Goal: Information Seeking & Learning: Understand process/instructions

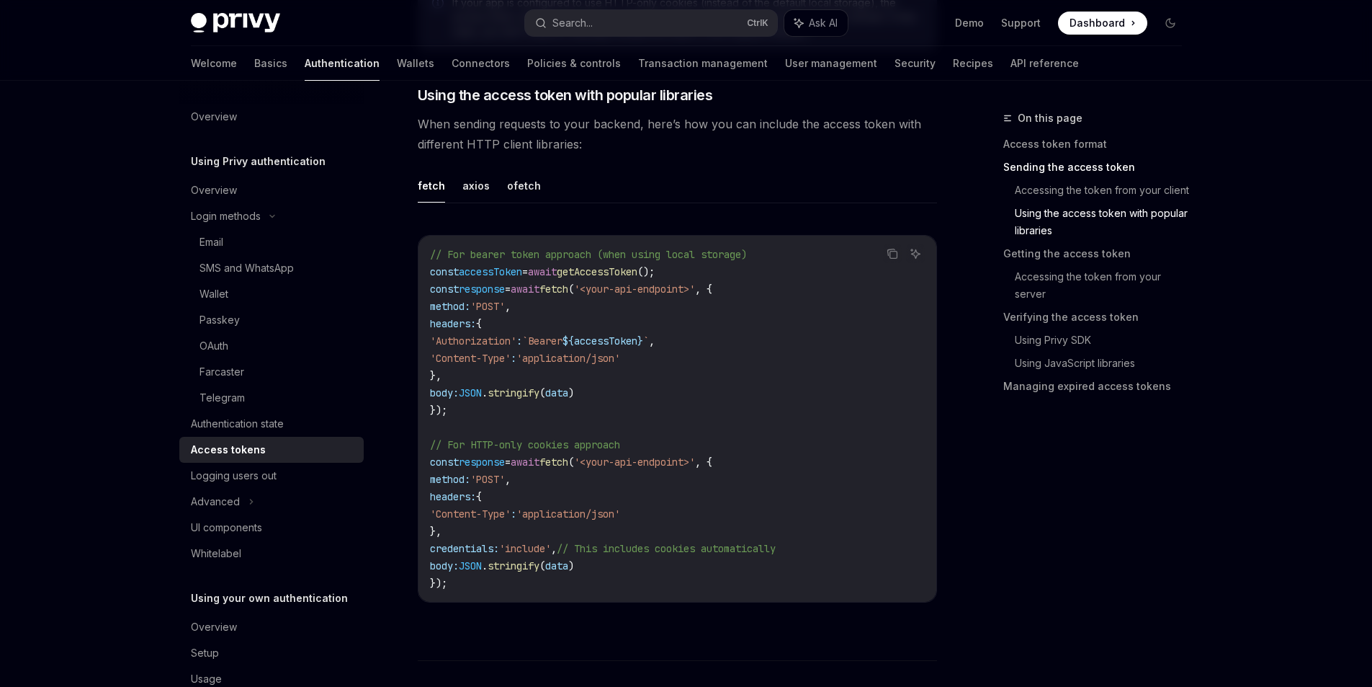
scroll to position [1238, 0]
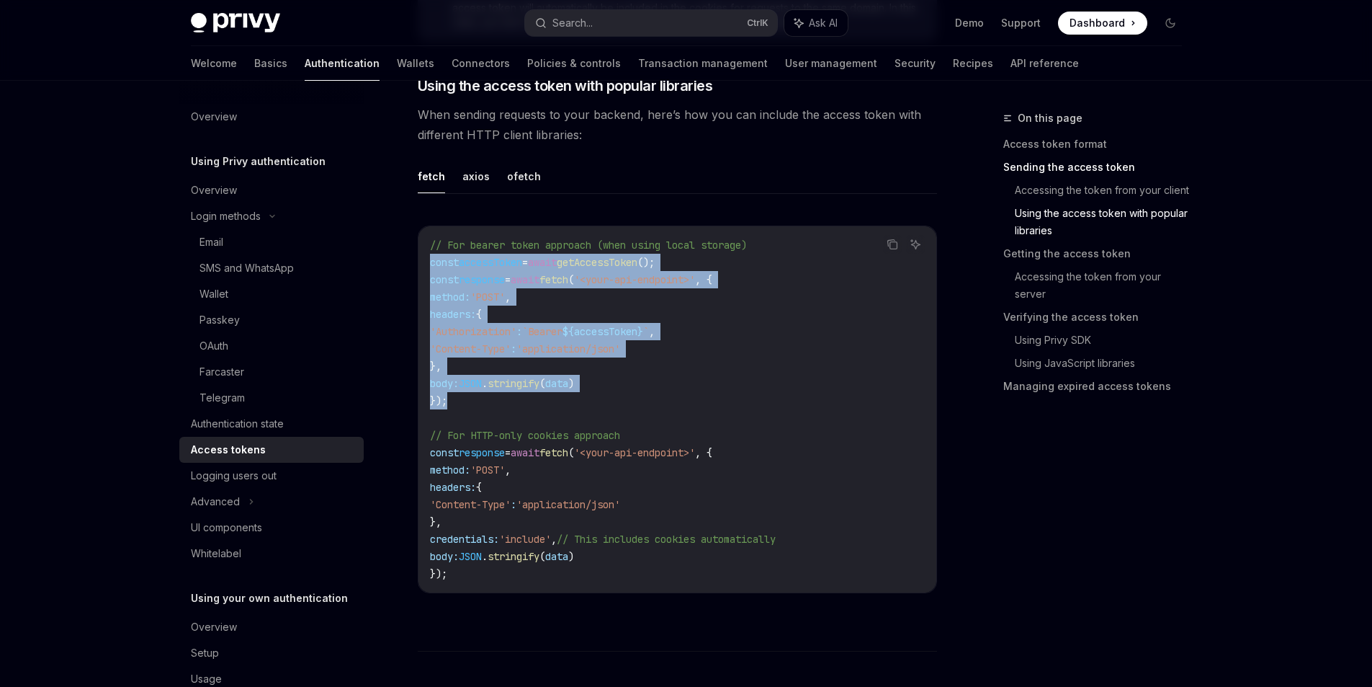
drag, startPoint x: 441, startPoint y: 394, endPoint x: 424, endPoint y: 267, distance: 127.9
click at [424, 267] on div "// For bearer token approach (when using local storage) const accessToken = awa…" at bounding box center [678, 409] width 518 height 366
copy code "const accessToken = await getAccessToken (); const response = await fetch ( '<y…"
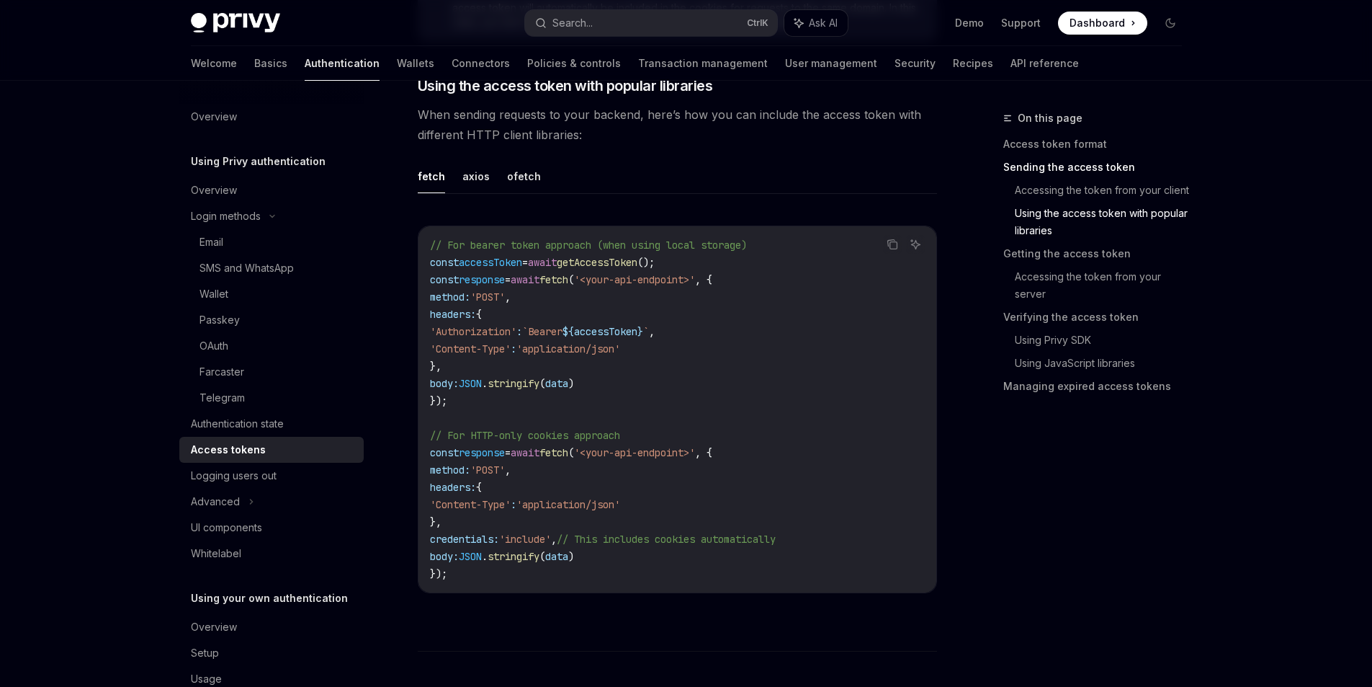
click at [469, 425] on code "// For bearer token approach (when using local storage) const accessToken = awa…" at bounding box center [677, 409] width 495 height 346
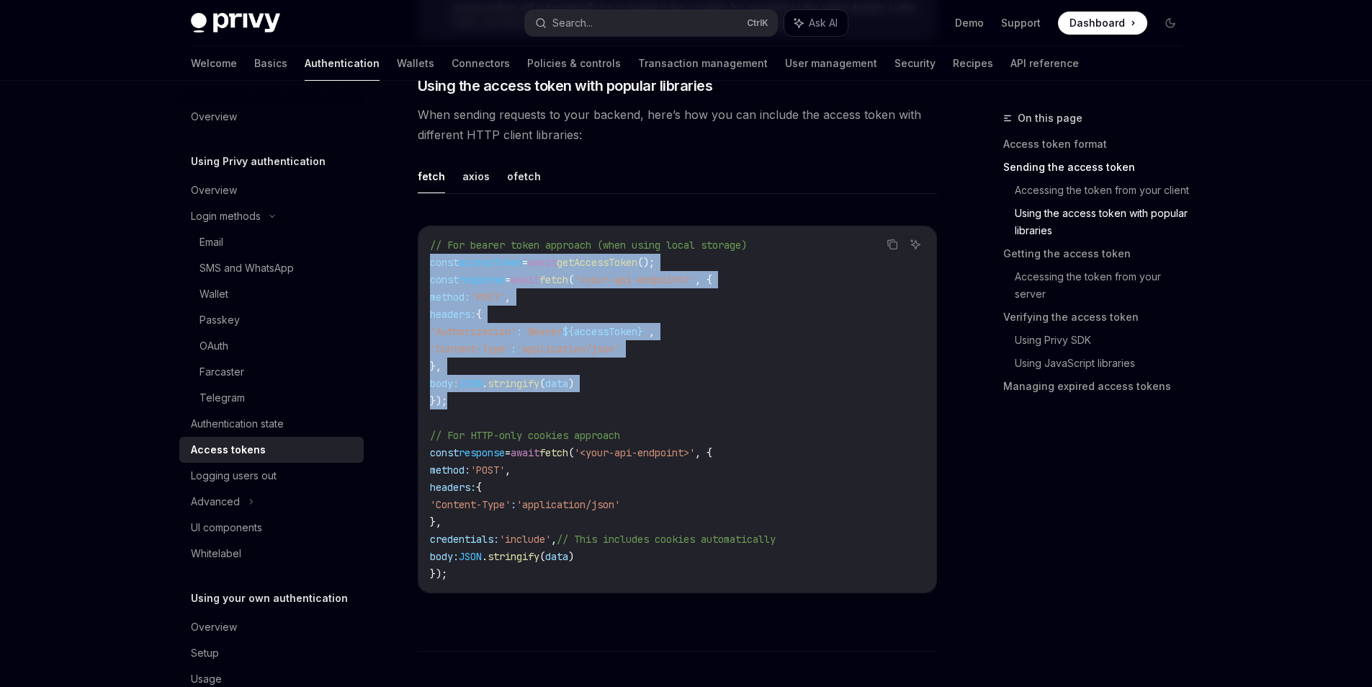
drag, startPoint x: 448, startPoint y: 401, endPoint x: 424, endPoint y: 261, distance: 142.6
click at [424, 261] on div "// For bearer token approach (when using local storage) const accessToken = awa…" at bounding box center [678, 409] width 518 height 366
copy code "const accessToken = await getAccessToken (); const response = await fetch ( '<y…"
click at [575, 314] on code "// For bearer token approach (when using local storage) const accessToken = awa…" at bounding box center [677, 409] width 495 height 346
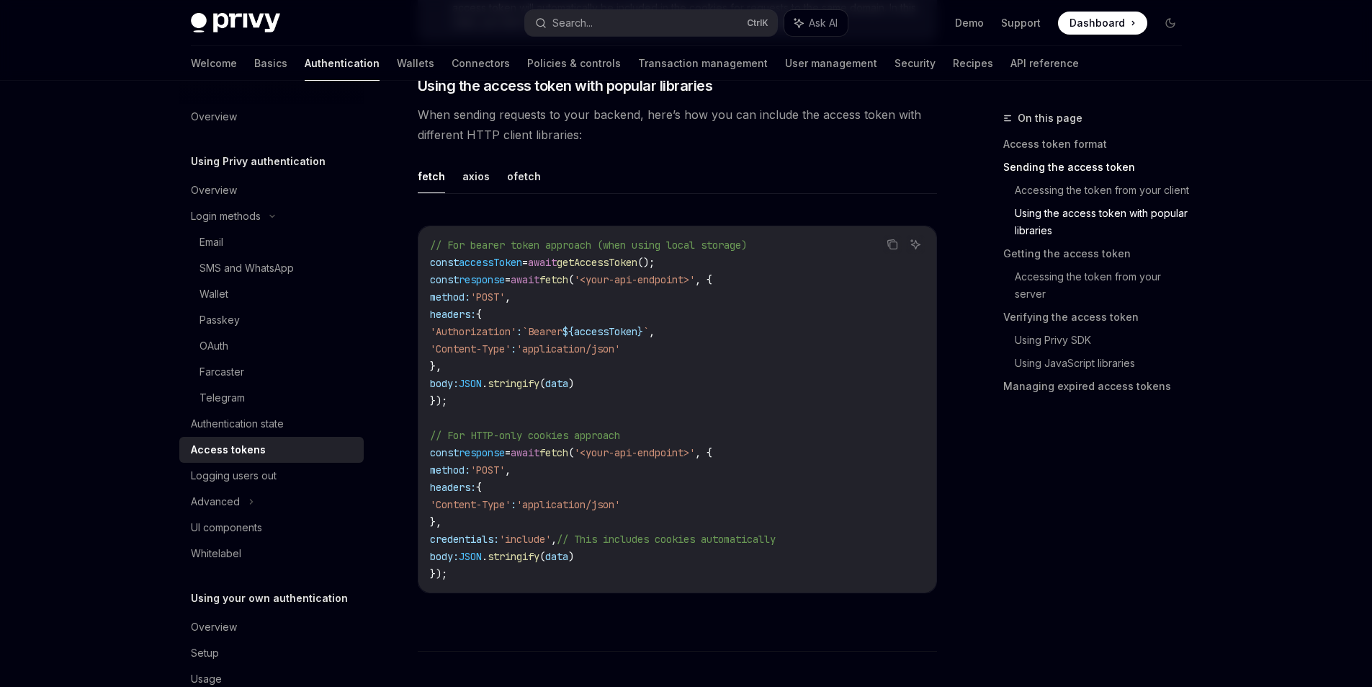
click at [501, 265] on span "accessToken" at bounding box center [490, 262] width 63 height 13
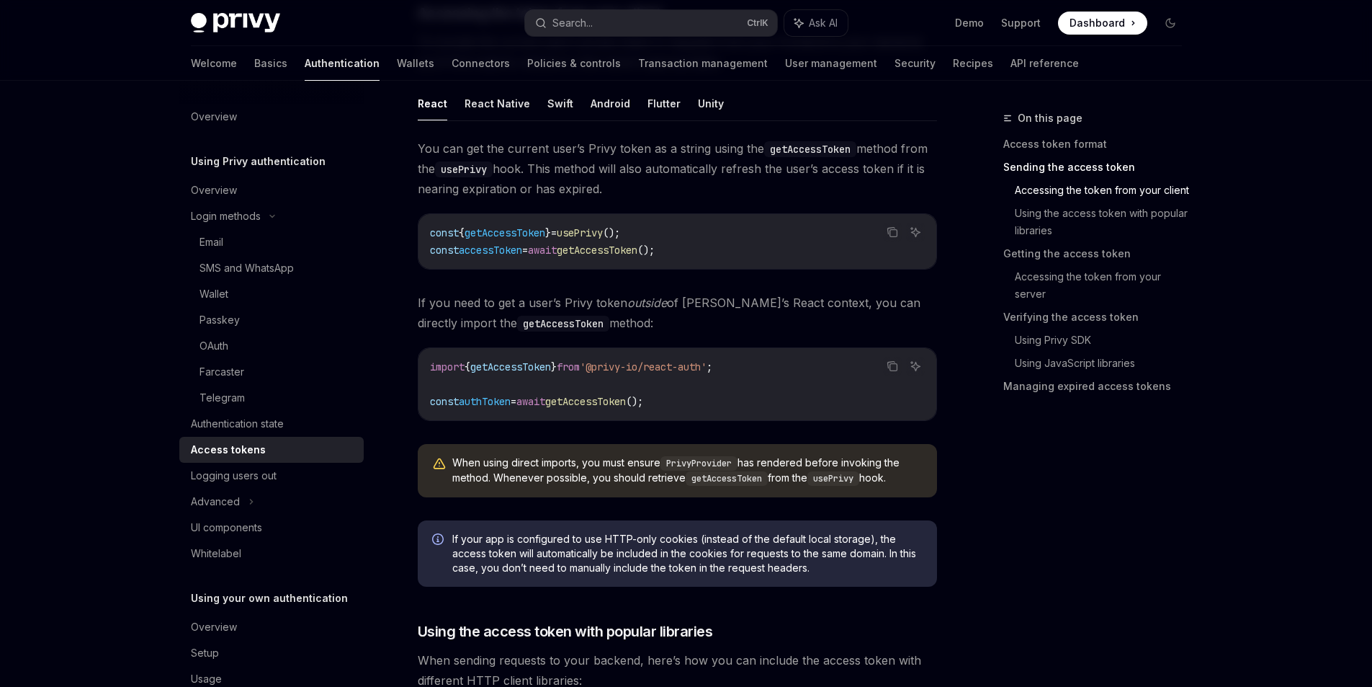
scroll to position [669, 0]
